Goal: Task Accomplishment & Management: Manage account settings

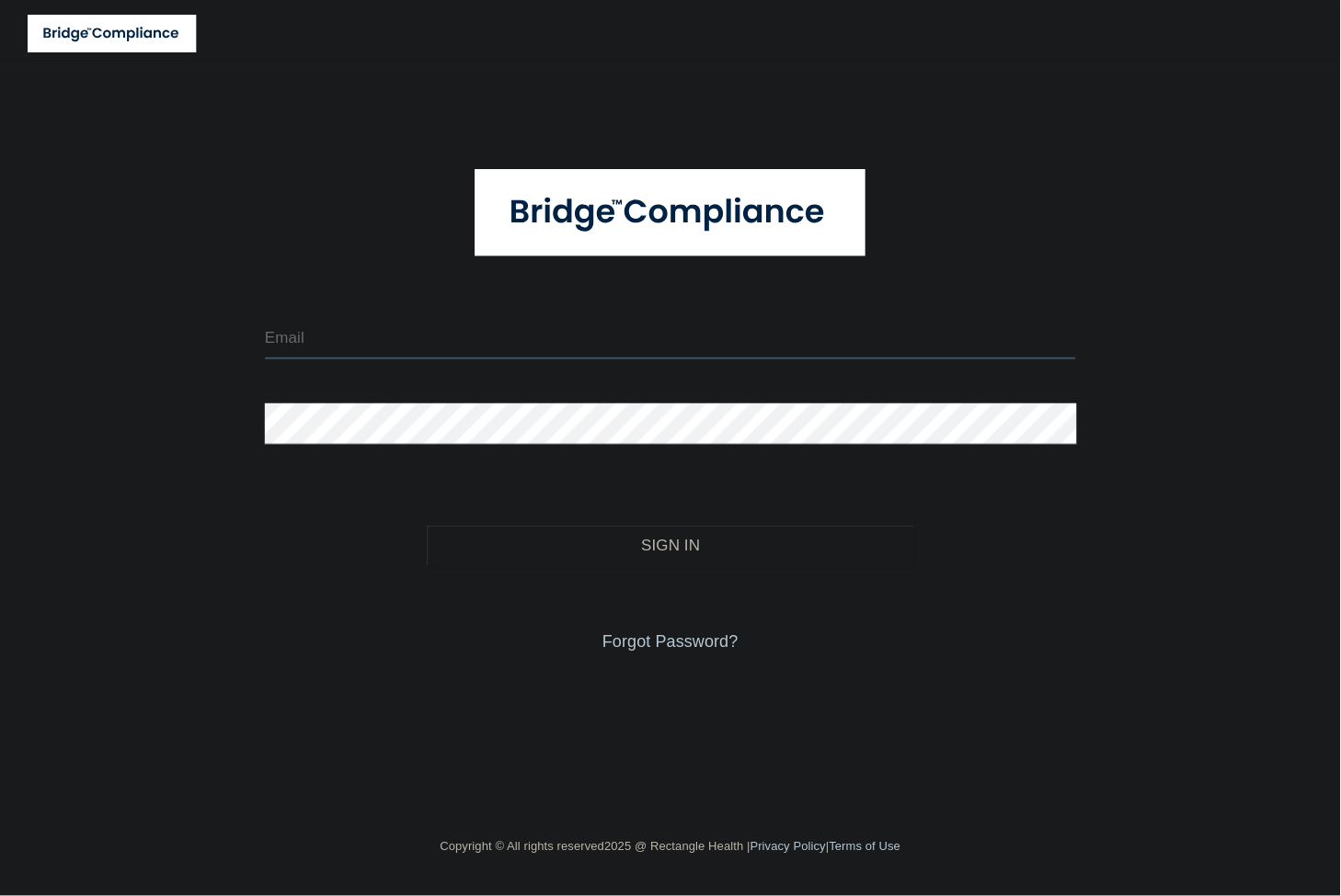
type input "[EMAIL_ADDRESS][DOMAIN_NAME]"
click at [562, 570] on div "Forgot Password?" at bounding box center [670, 612] width 839 height 91
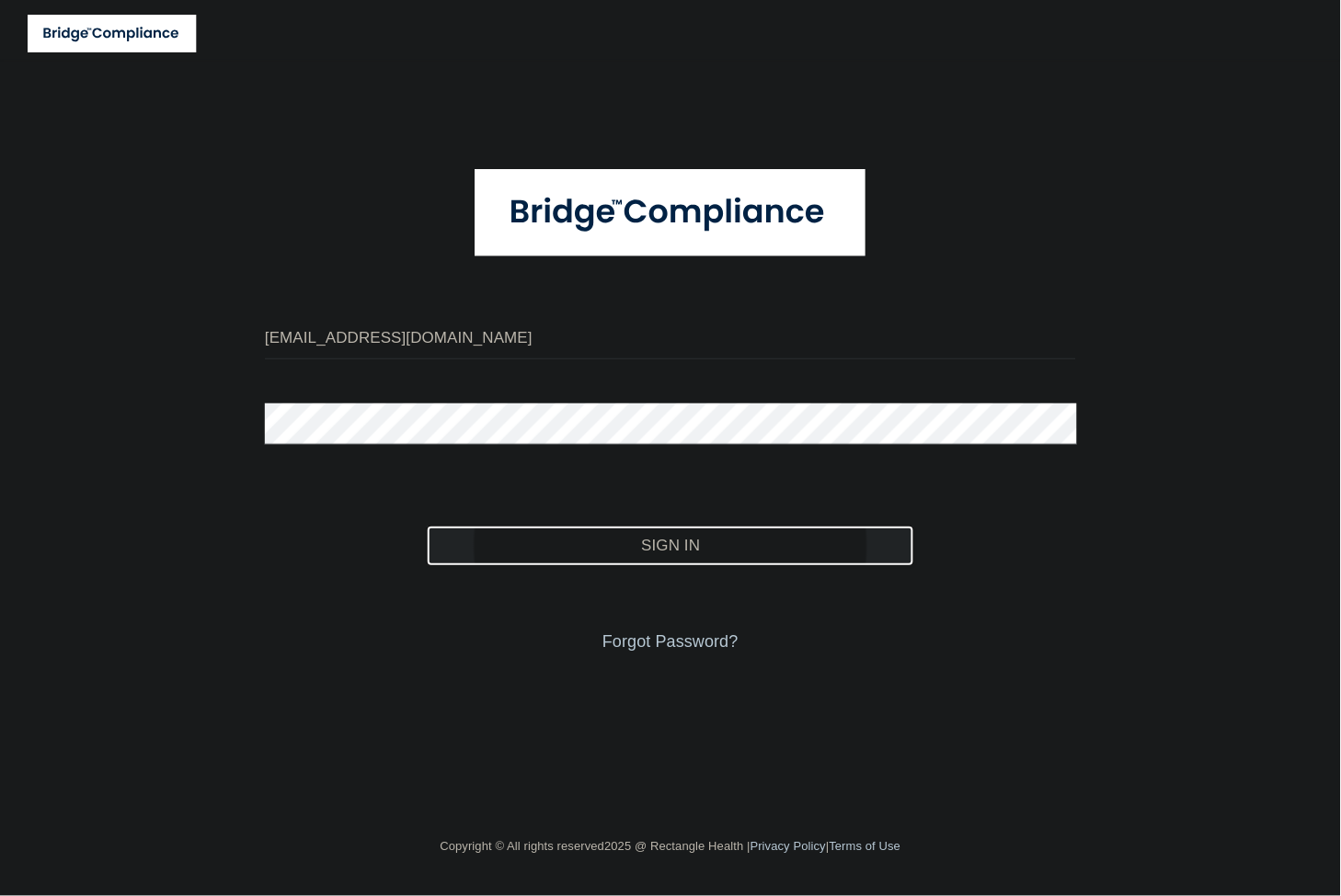
click at [562, 552] on button "Sign In" at bounding box center [670, 546] width 486 height 41
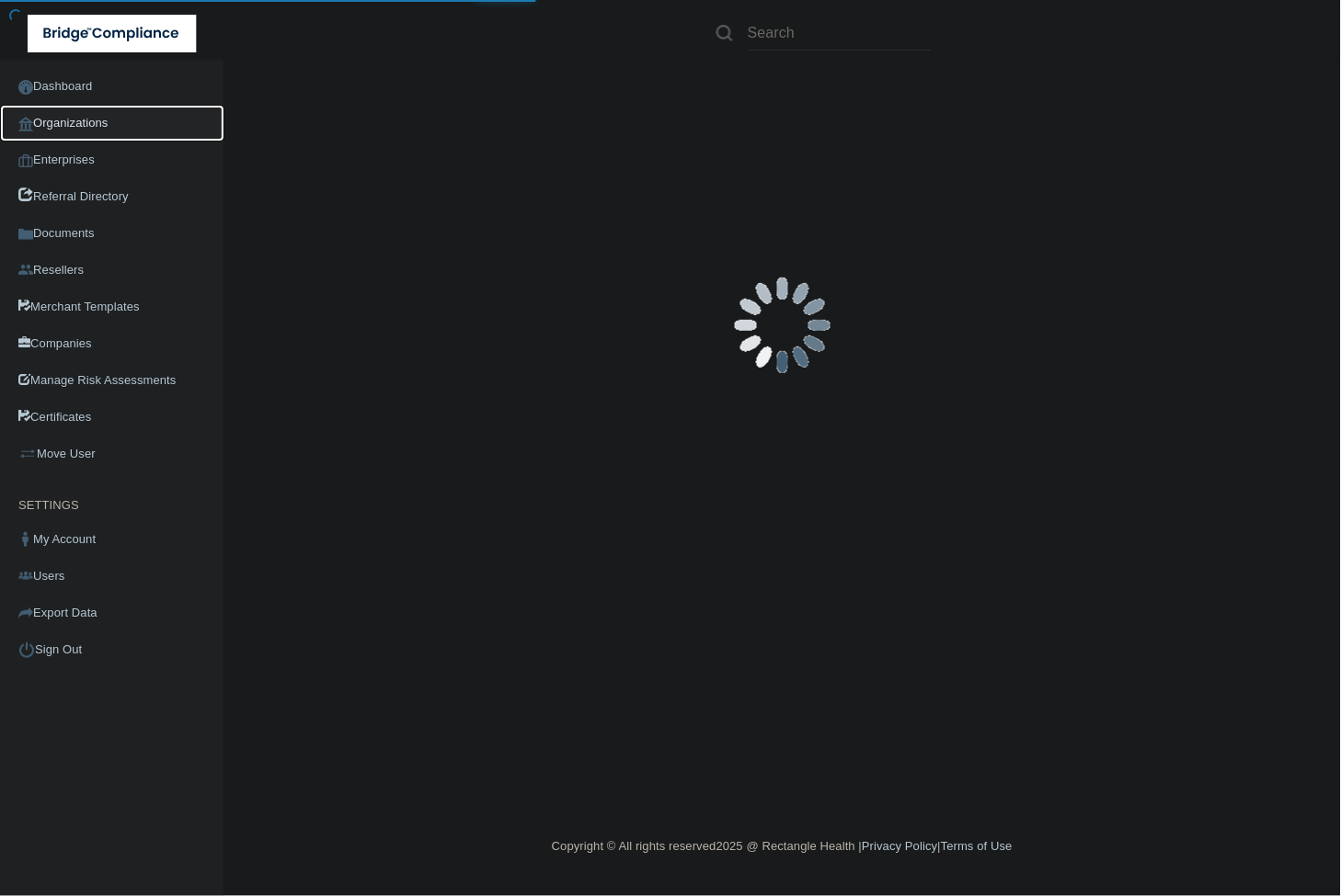
click at [99, 123] on link "Organizations" at bounding box center [112, 122] width 225 height 37
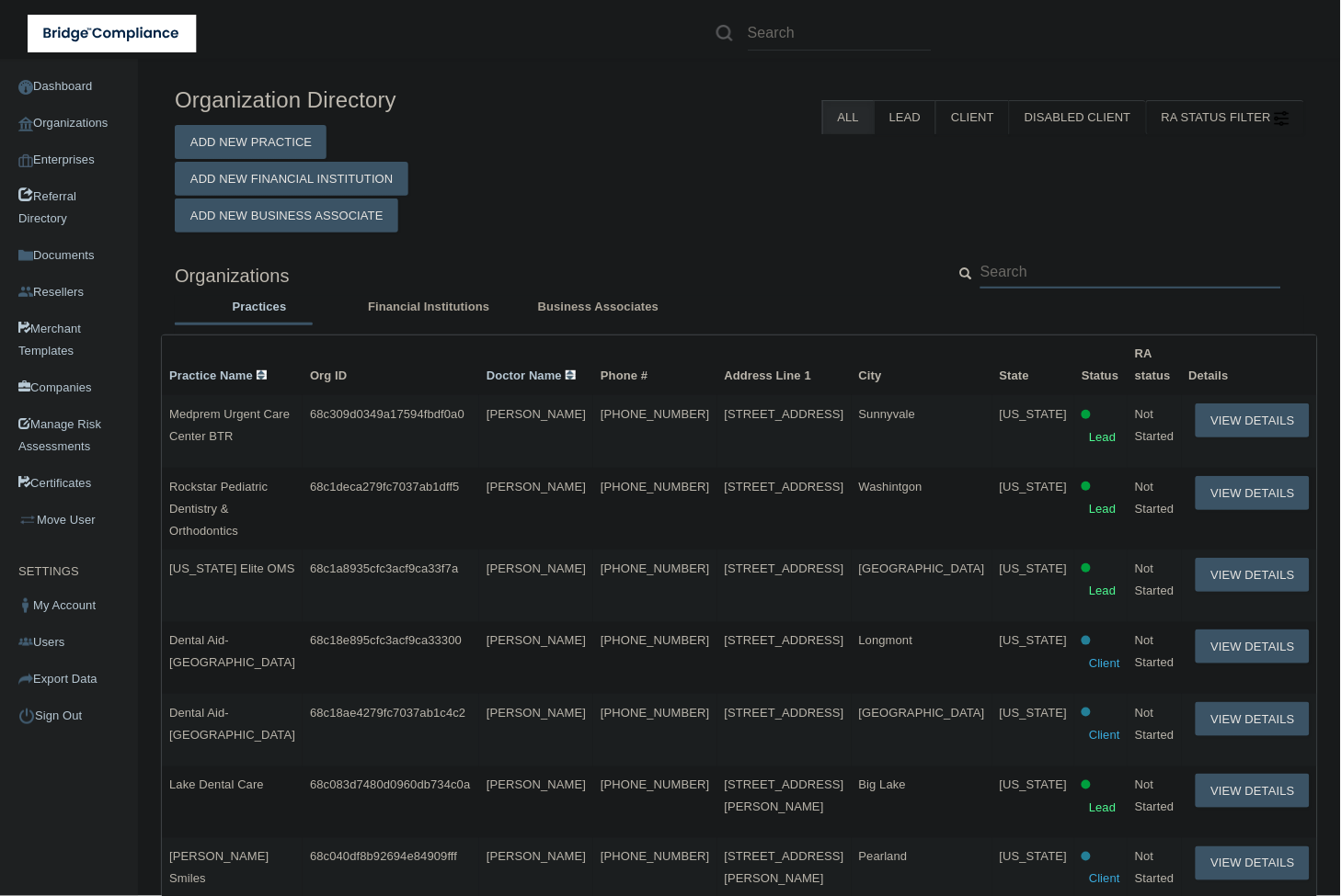
click at [1073, 272] on input "text" at bounding box center [1130, 271] width 300 height 34
paste input "[EMAIL_ADDRESS][DOMAIN_NAME]"
type input "[EMAIL_ADDRESS][DOMAIN_NAME]"
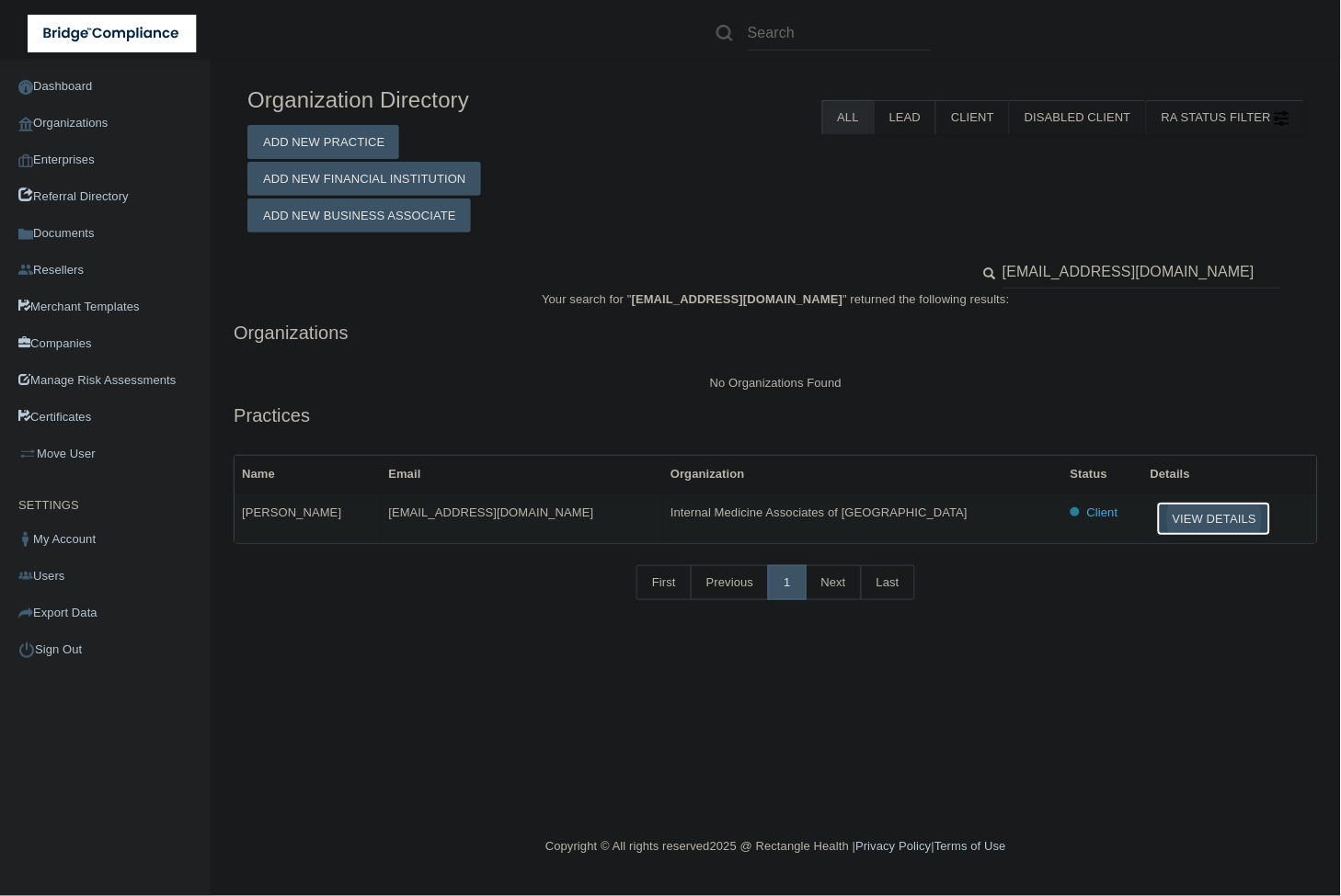
drag, startPoint x: 1166, startPoint y: 522, endPoint x: 1181, endPoint y: 516, distance: 16.2
click at [1166, 522] on button "View Details" at bounding box center [1214, 519] width 114 height 34
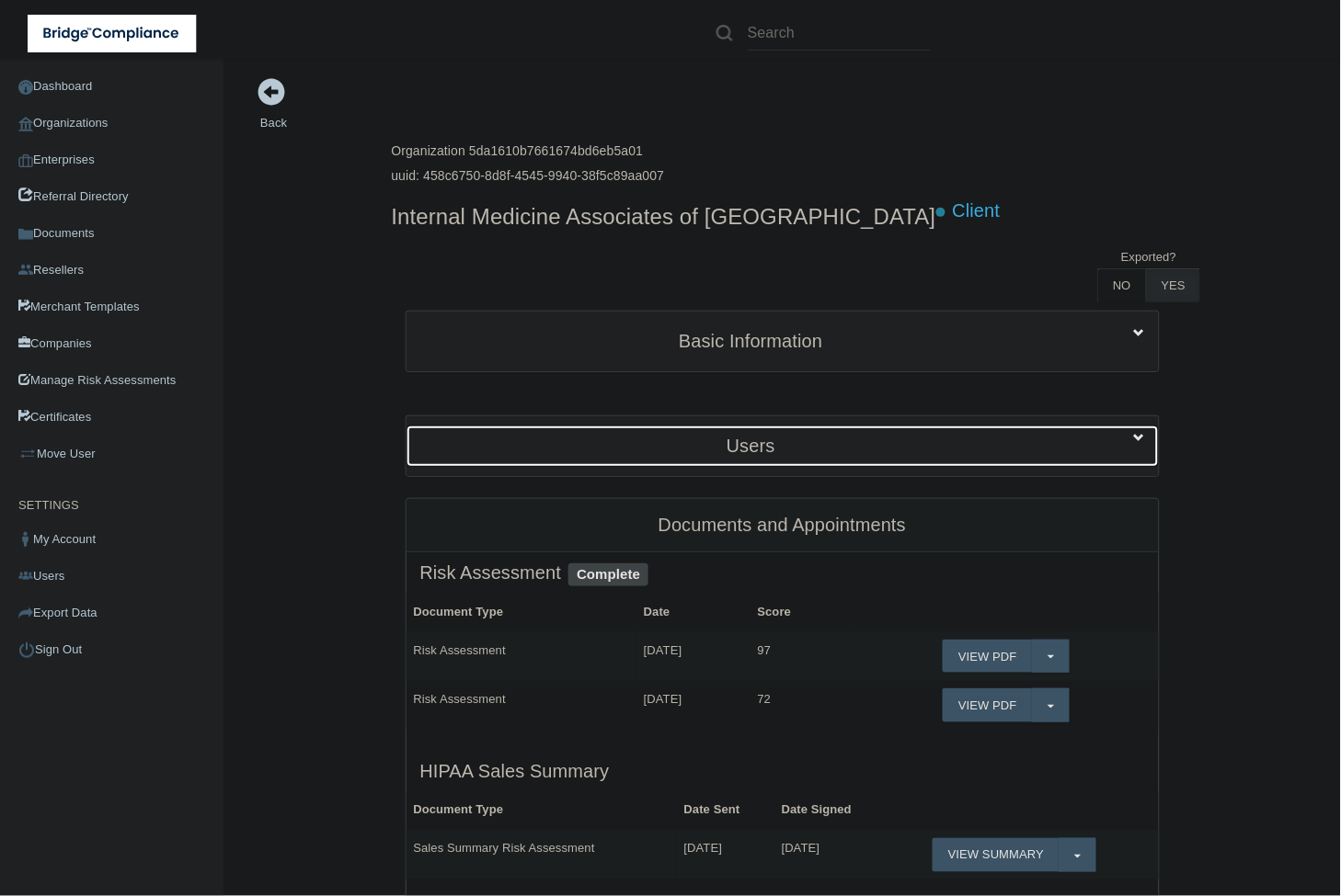
drag, startPoint x: 889, startPoint y: 464, endPoint x: 834, endPoint y: 443, distance: 58.9
click at [889, 464] on div "Users" at bounding box center [751, 447] width 689 height 42
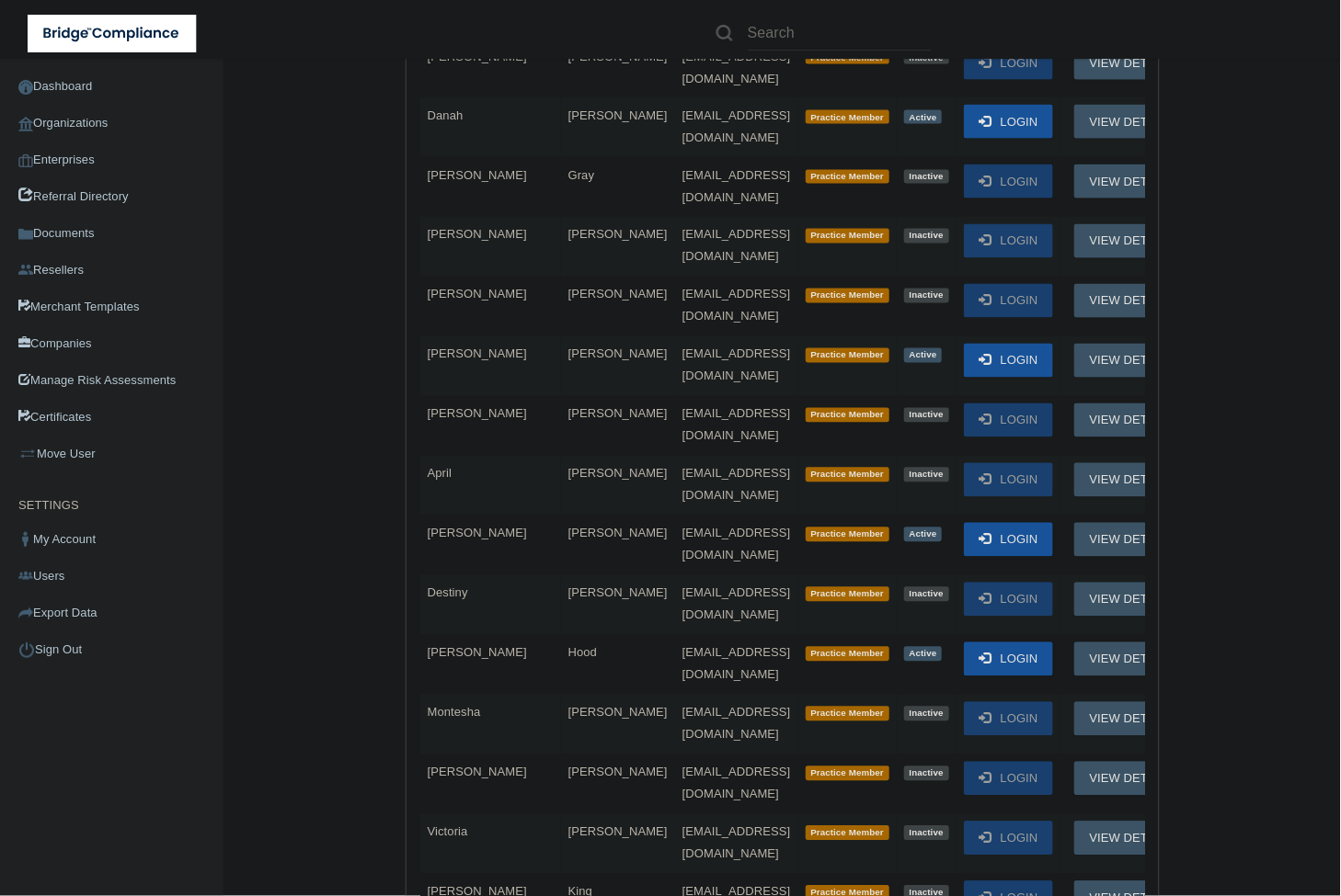
scroll to position [4120, 0]
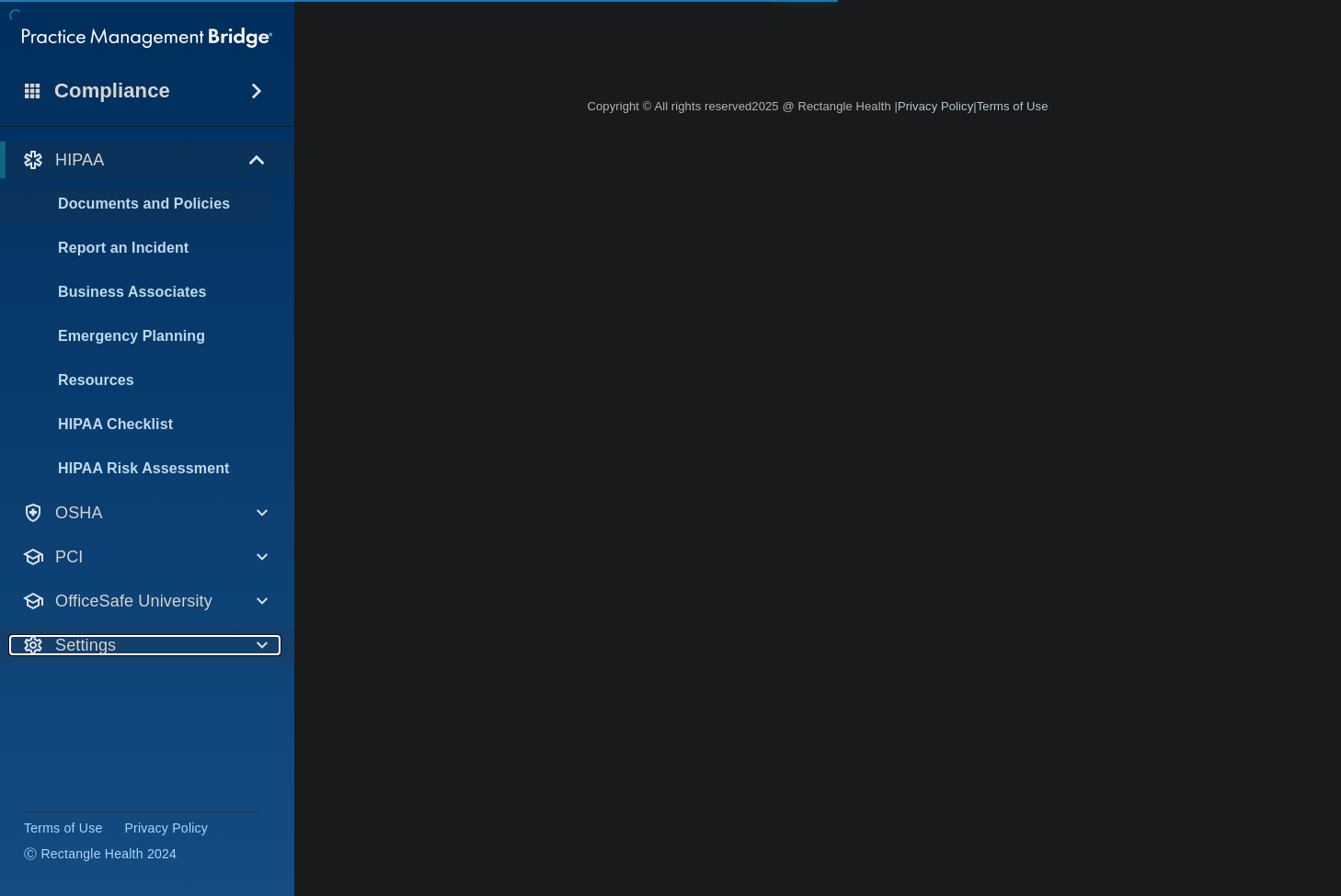
drag, startPoint x: 0, startPoint y: 0, endPoint x: 181, endPoint y: 643, distance: 668.0
click at [182, 643] on div "Settings" at bounding box center [121, 645] width 227 height 22
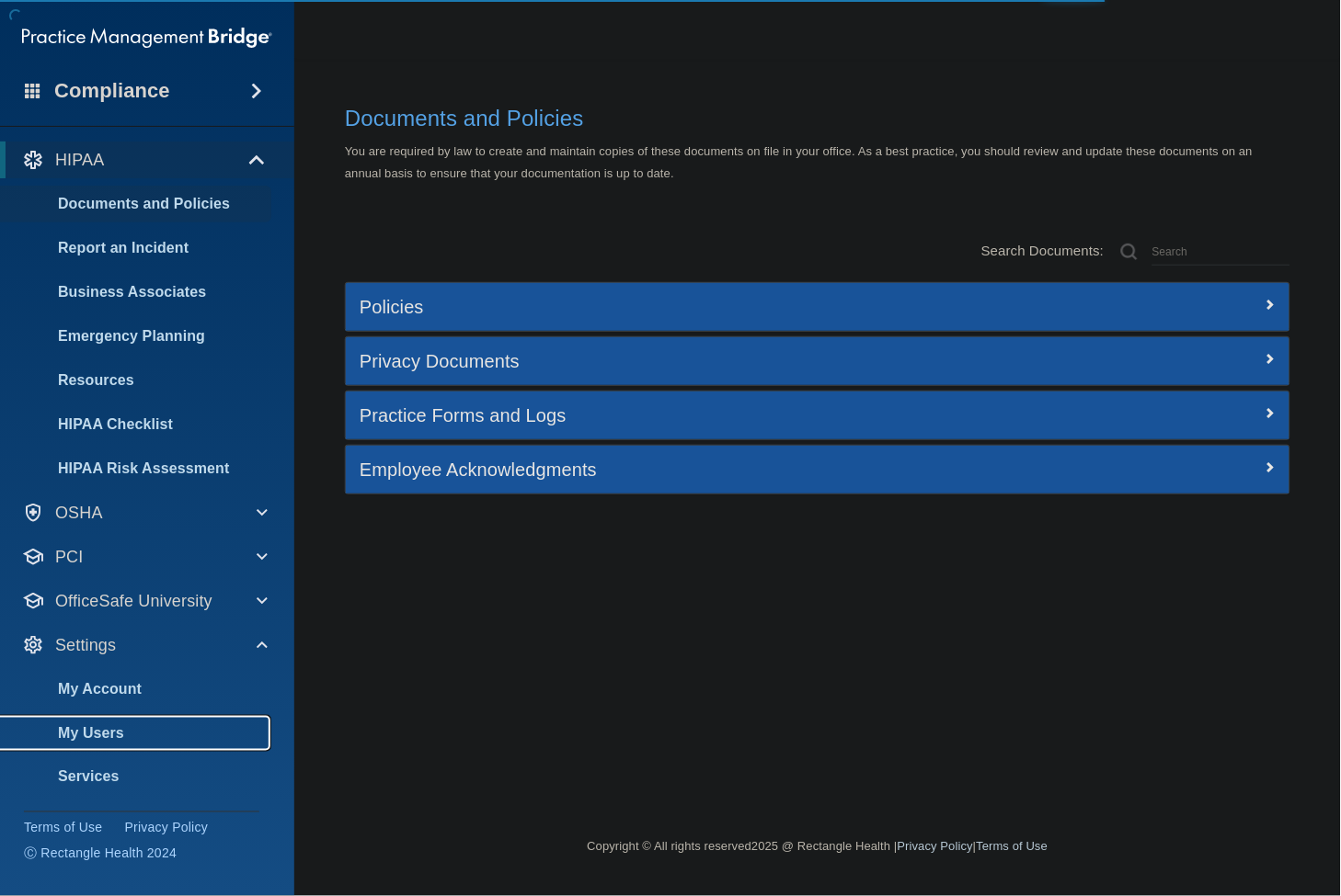
click at [120, 731] on p "My Users" at bounding box center [137, 733] width 251 height 18
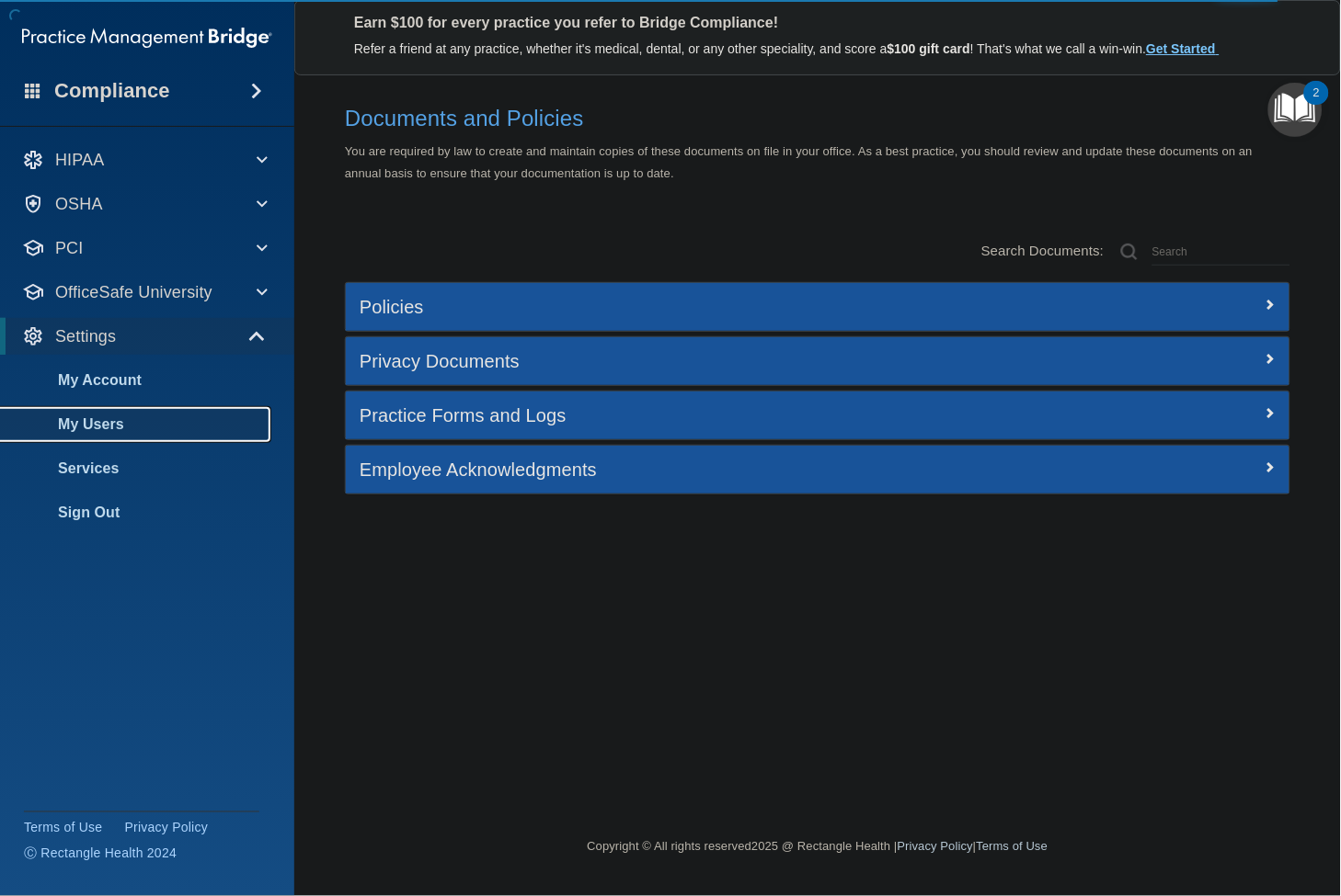
select select "20"
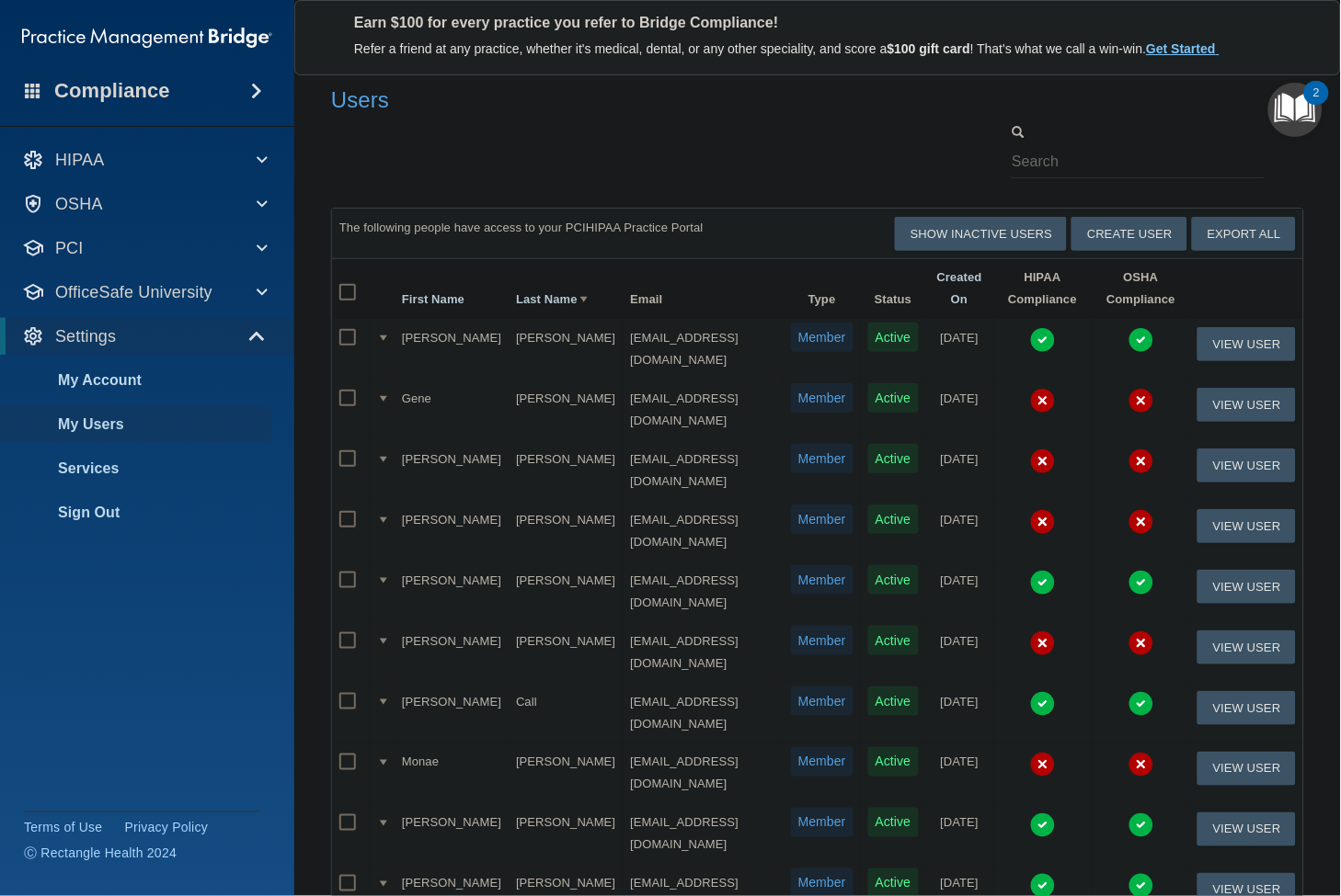
scroll to position [649, 0]
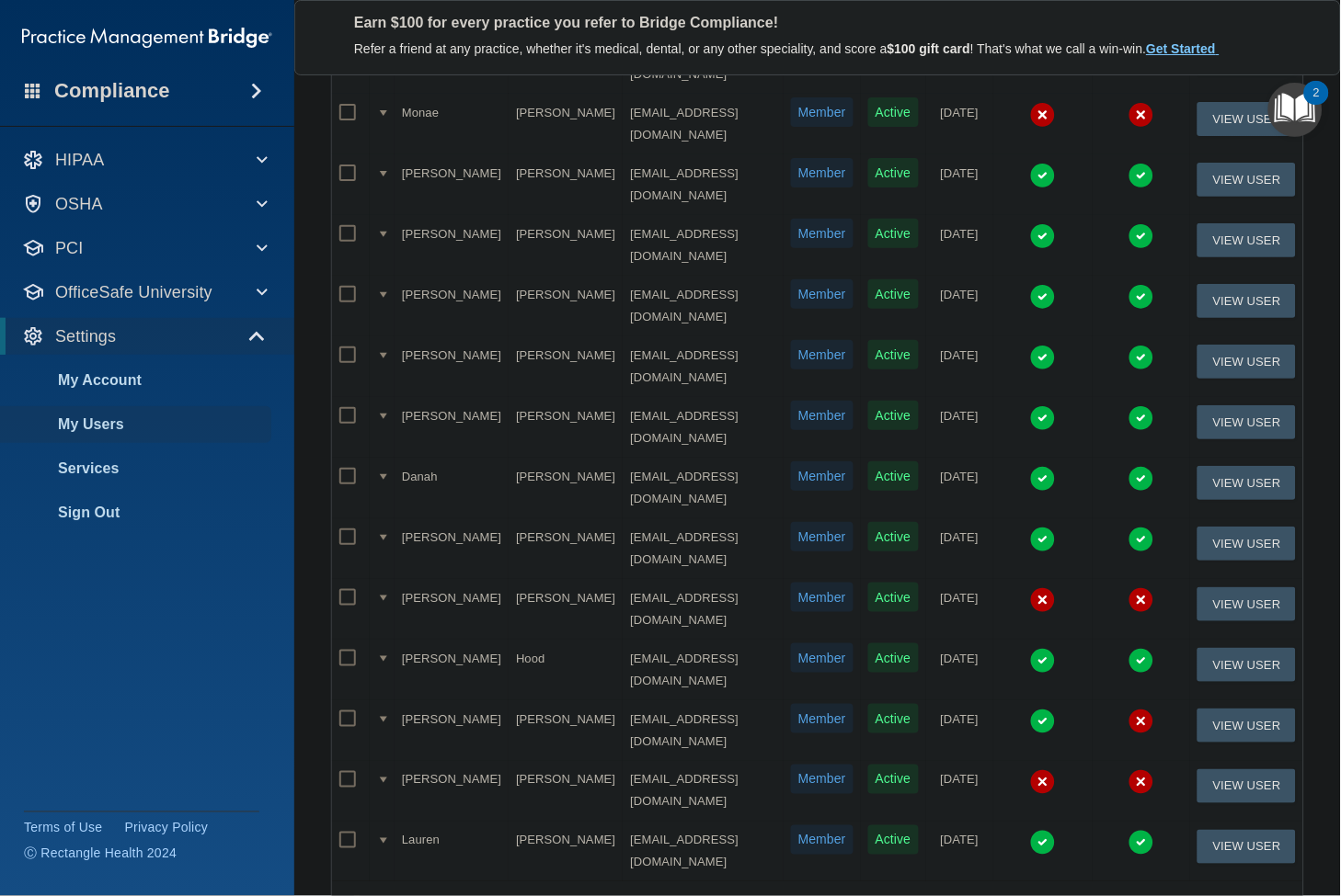
select select "20"
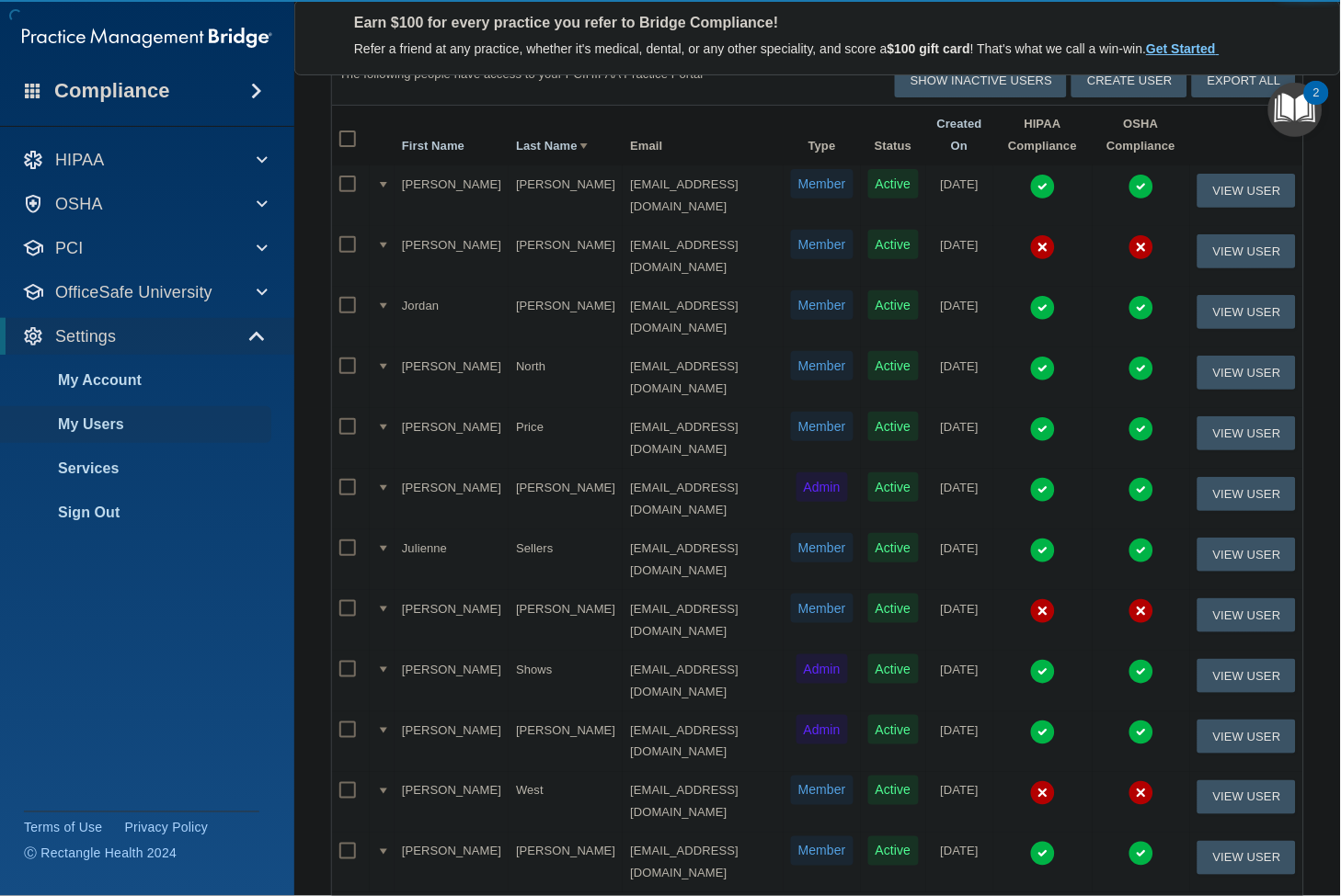
scroll to position [204, 0]
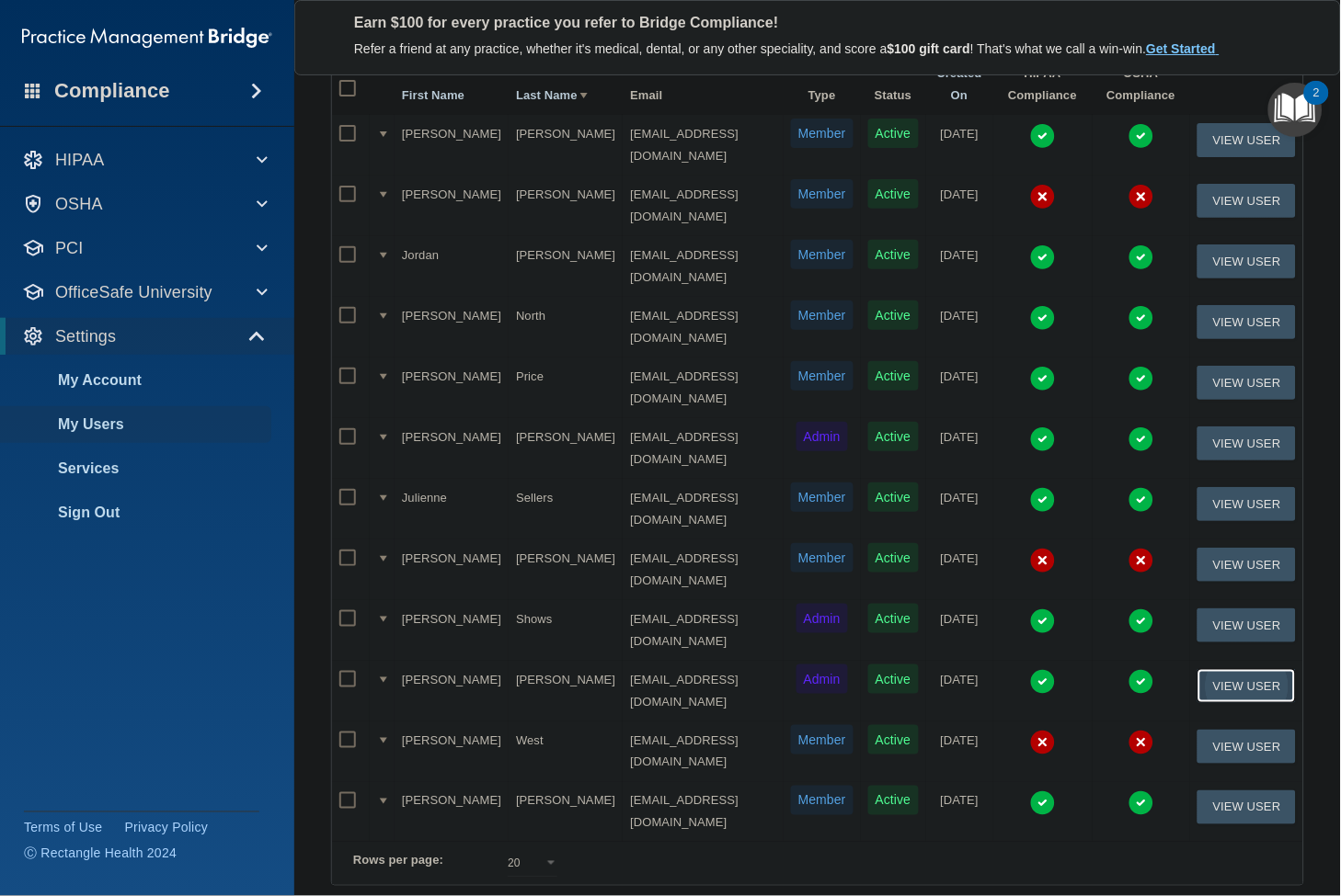
click at [1230, 669] on button "View User" at bounding box center [1245, 686] width 98 height 34
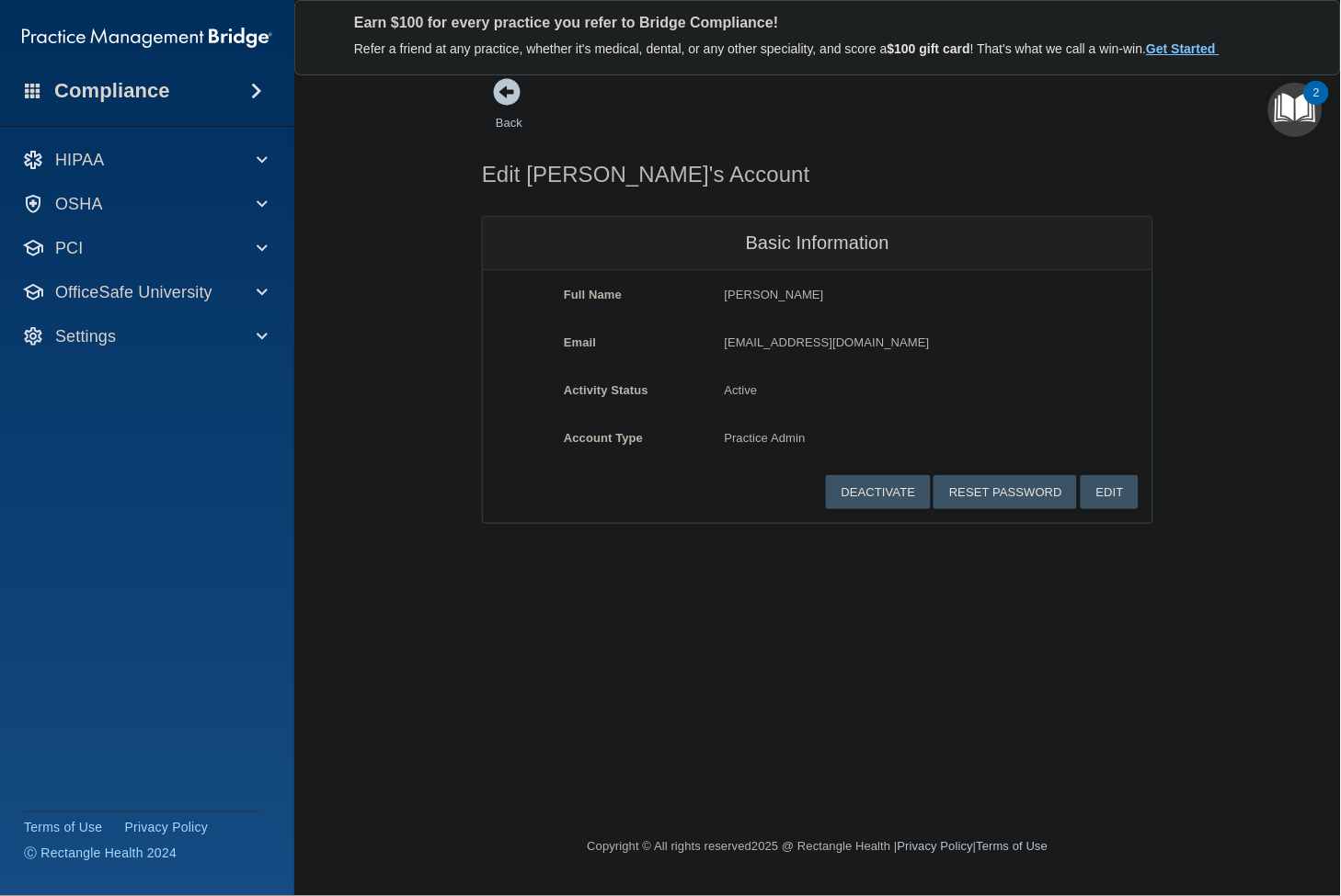
drag, startPoint x: 956, startPoint y: 336, endPoint x: 703, endPoint y: 343, distance: 253.1
click at [703, 343] on div "Email tswann@internalmedicinetusc.com tswann@internalmedicinetusc.com" at bounding box center [817, 349] width 670 height 34
copy div "[EMAIL_ADDRESS][DOMAIN_NAME]"
click at [1008, 490] on button "Reset Password" at bounding box center [1005, 492] width 143 height 34
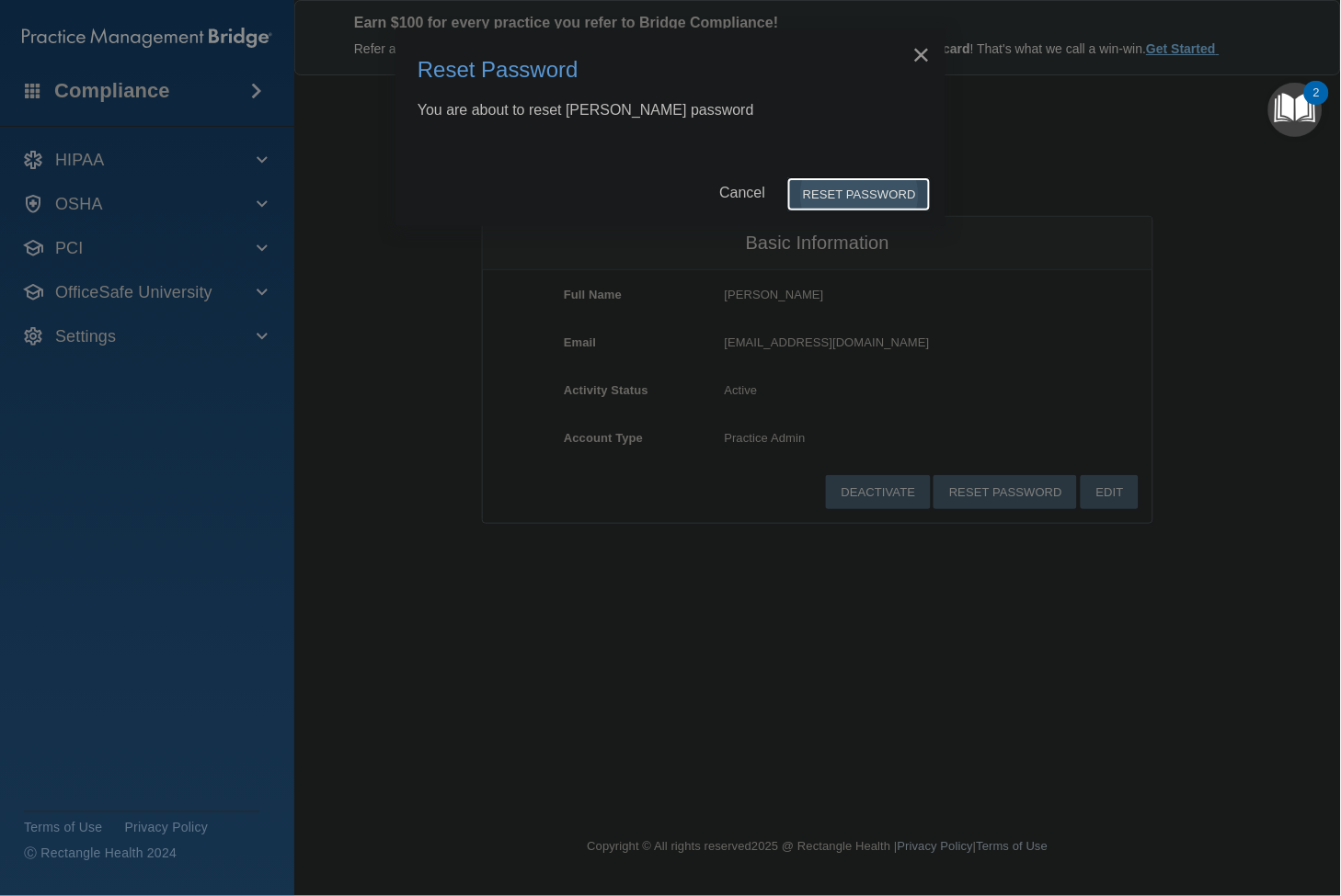
click at [833, 188] on button "Reset Password" at bounding box center [859, 194] width 143 height 34
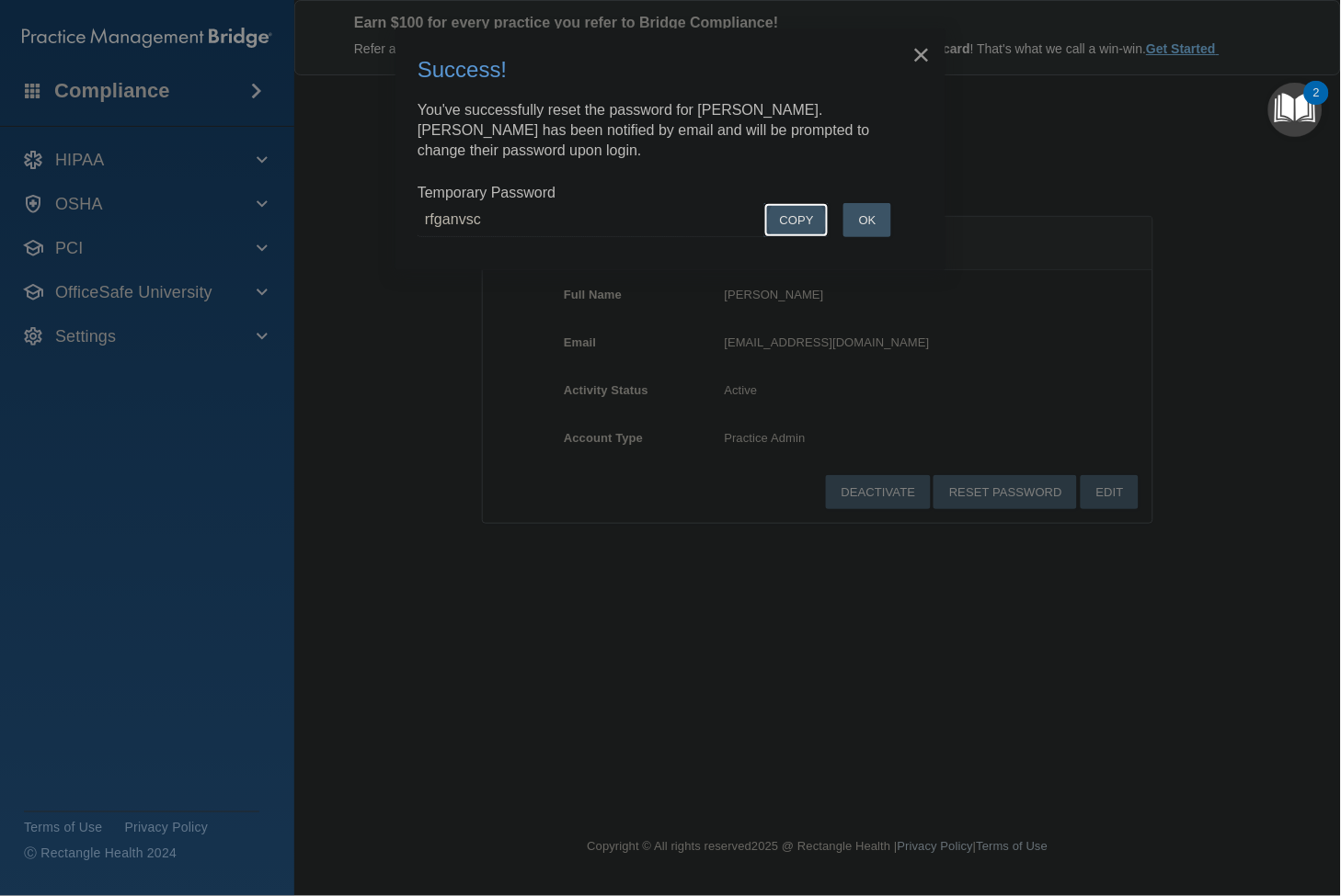
click at [795, 210] on button "COPY" at bounding box center [796, 220] width 65 height 34
click at [874, 203] on button "OK" at bounding box center [867, 220] width 48 height 34
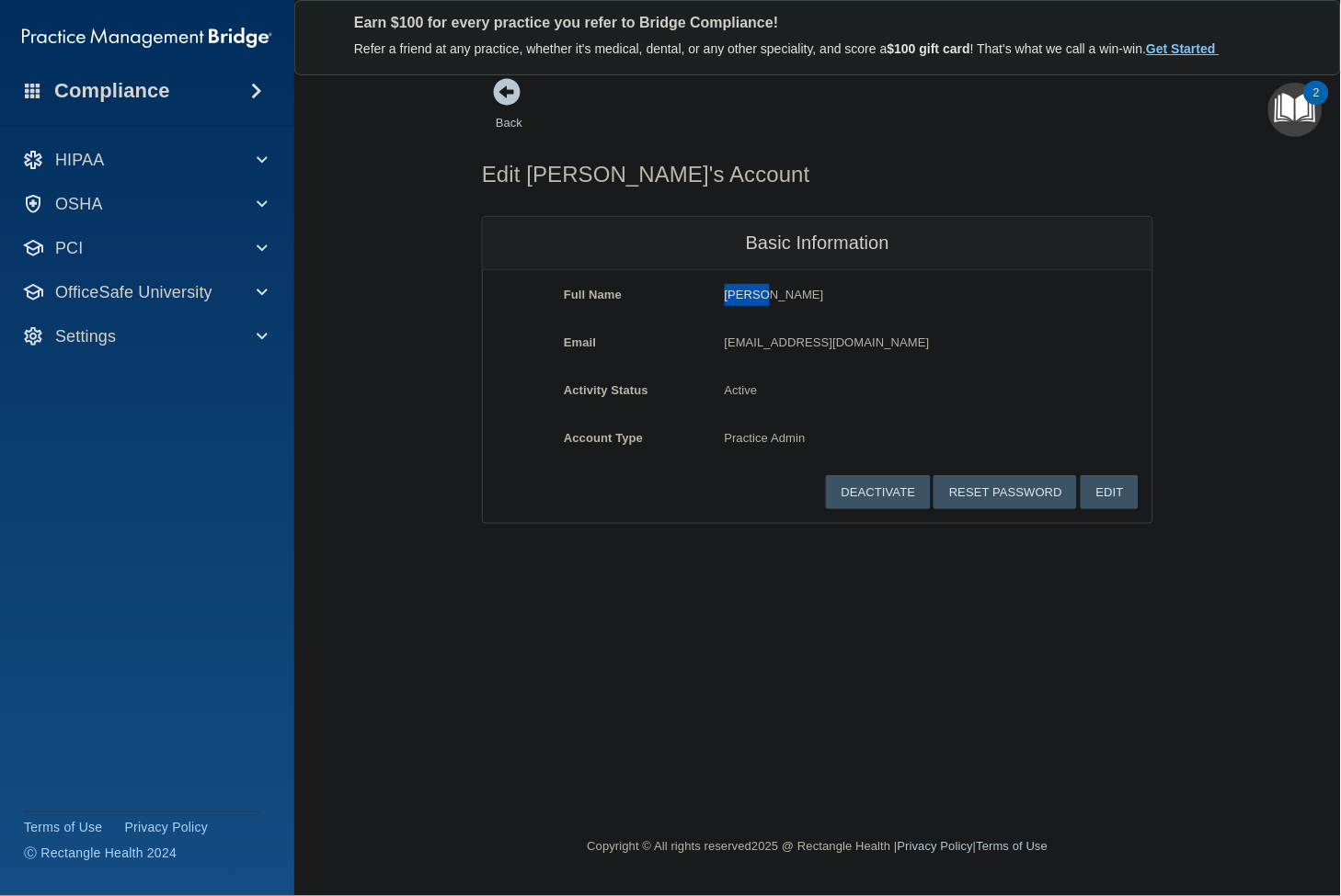
drag, startPoint x: 758, startPoint y: 296, endPoint x: 719, endPoint y: 297, distance: 39.0
click at [719, 297] on div "Tracie Swann Tracie" at bounding box center [870, 301] width 321 height 34
copy p "[PERSON_NAME]"
